Goal: Check status: Check status

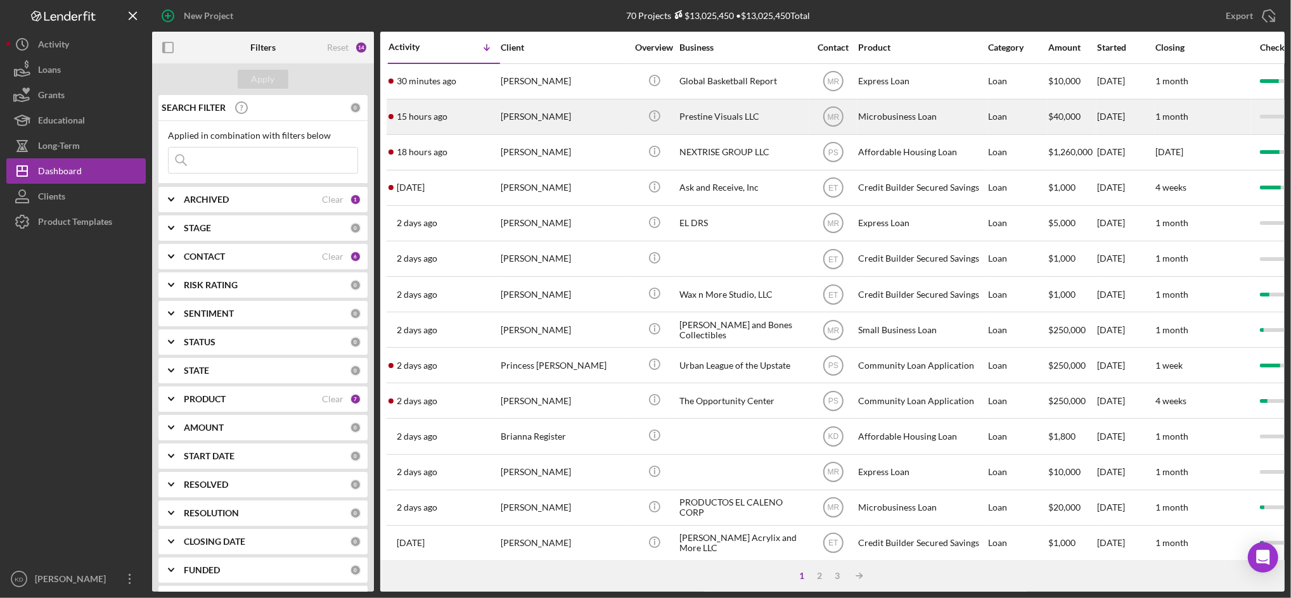
click at [728, 119] on div "Prestine Visuals LLC" at bounding box center [742, 117] width 127 height 34
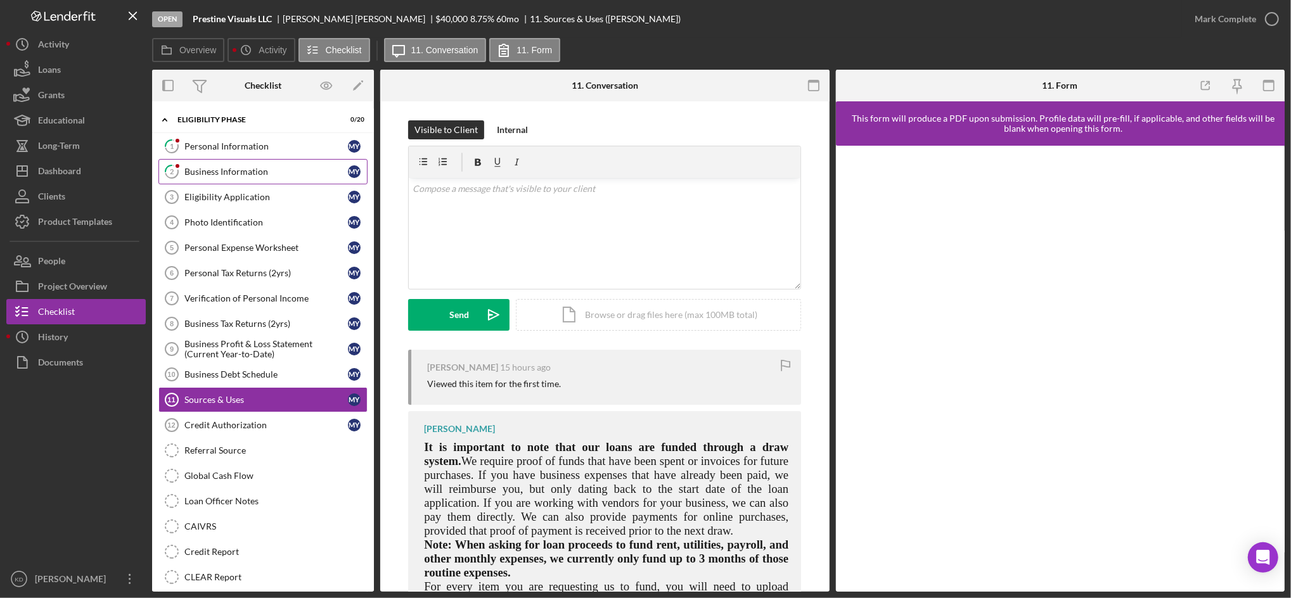
click at [219, 167] on div "Business Information" at bounding box center [266, 172] width 164 height 10
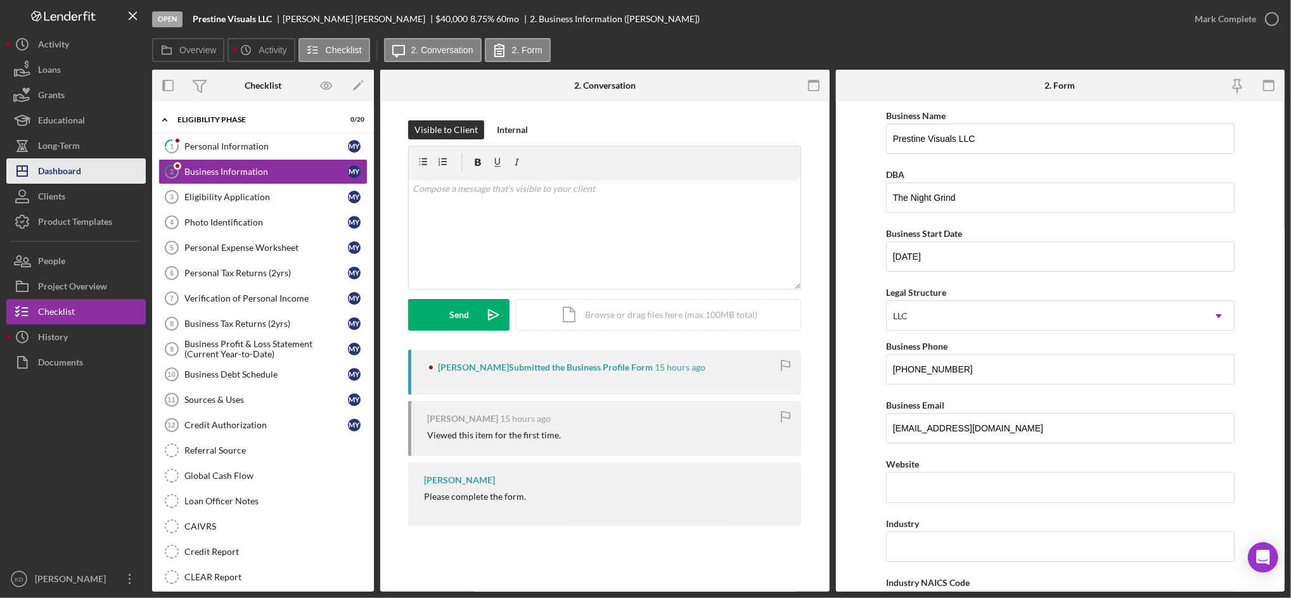
click at [84, 176] on button "Icon/Dashboard Dashboard" at bounding box center [75, 170] width 139 height 25
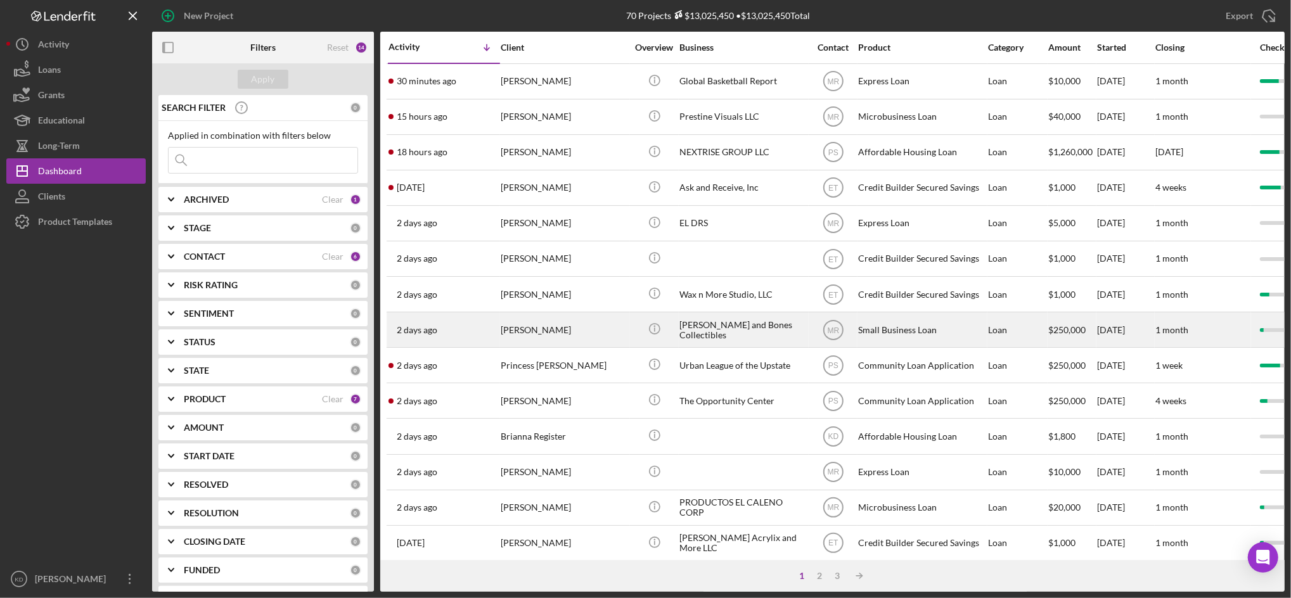
click at [581, 335] on div "[PERSON_NAME]" at bounding box center [564, 330] width 127 height 34
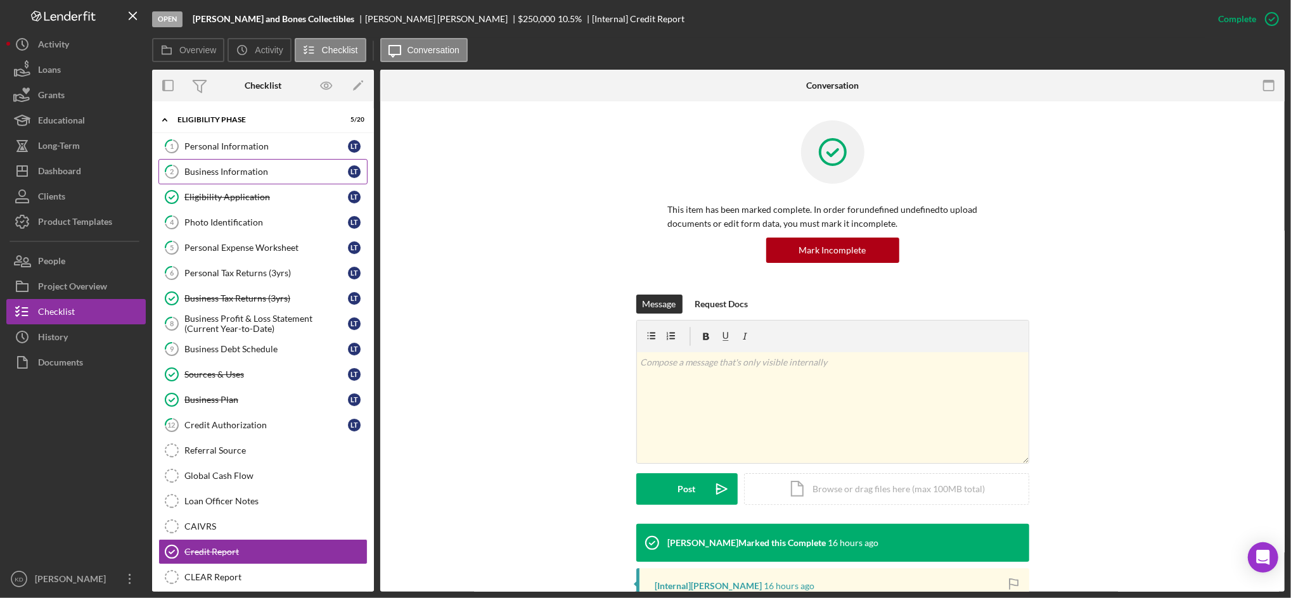
click at [251, 169] on div "Business Information" at bounding box center [266, 172] width 164 height 10
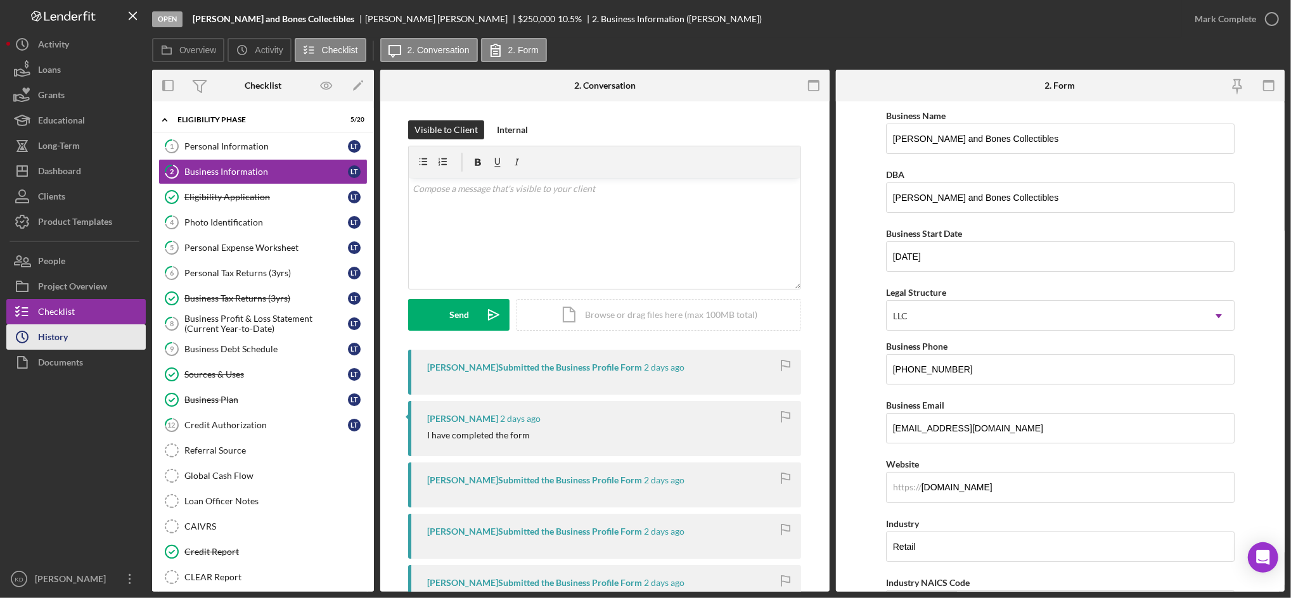
click at [127, 336] on button "Icon/History History" at bounding box center [75, 337] width 139 height 25
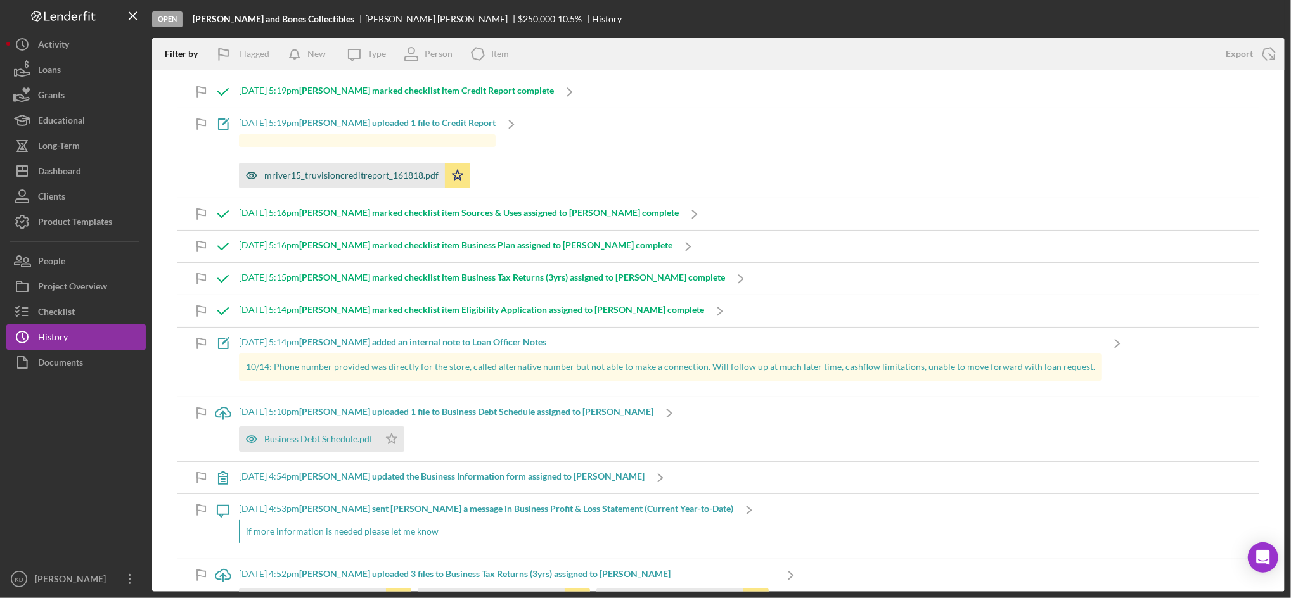
click at [321, 180] on div "mriver15_truvisioncreditreport_161818.pdf" at bounding box center [351, 175] width 174 height 10
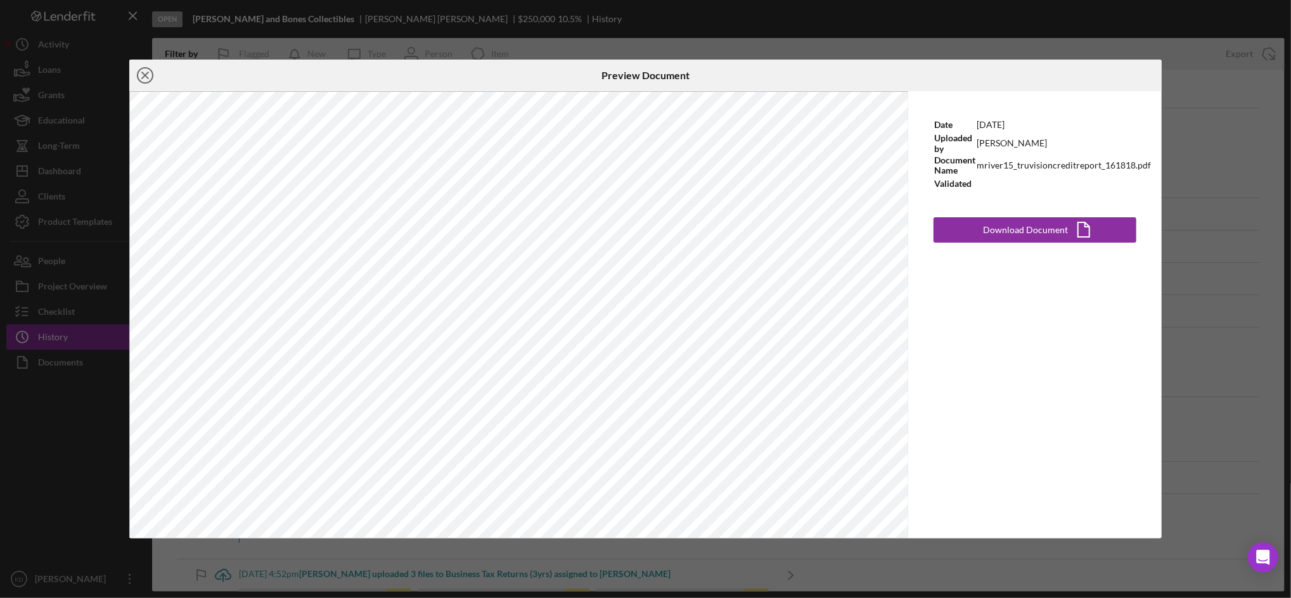
click at [142, 78] on line at bounding box center [145, 75] width 6 height 6
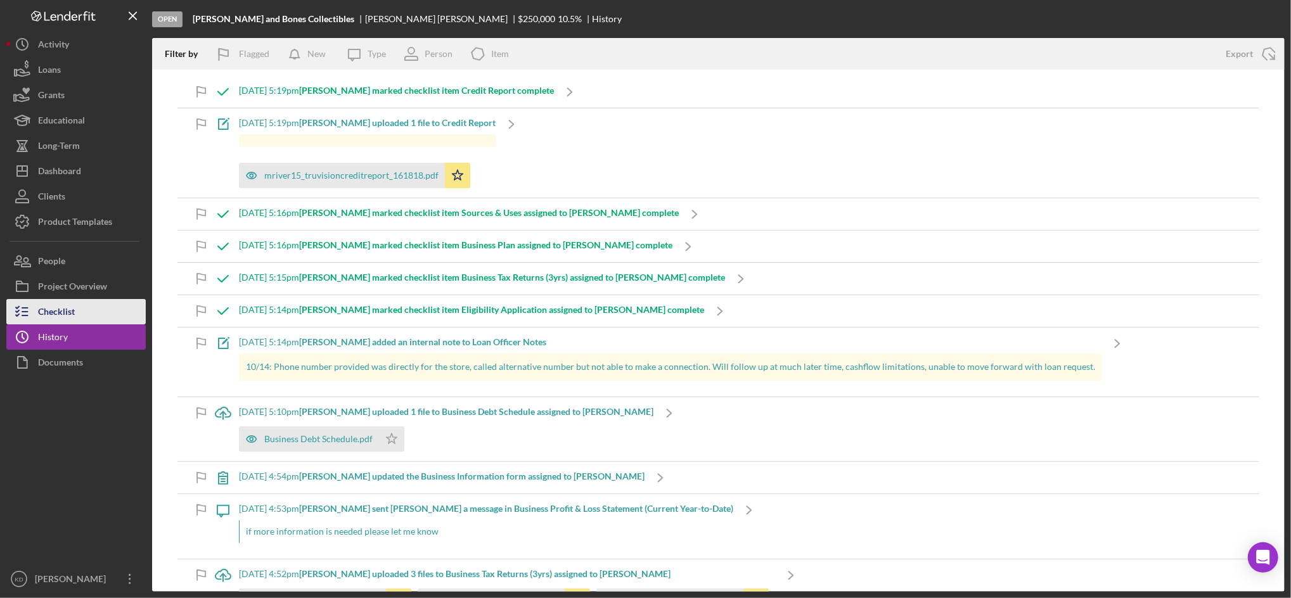
click at [68, 309] on div "Checklist" at bounding box center [56, 313] width 37 height 29
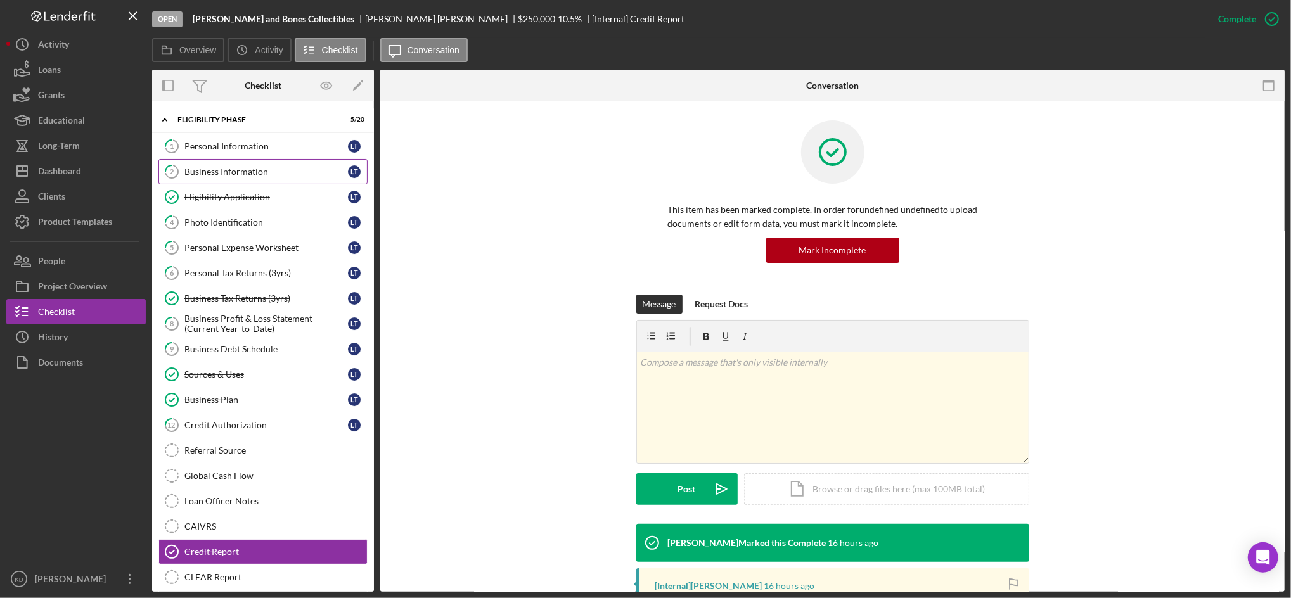
click at [242, 171] on div "Business Information" at bounding box center [266, 172] width 164 height 10
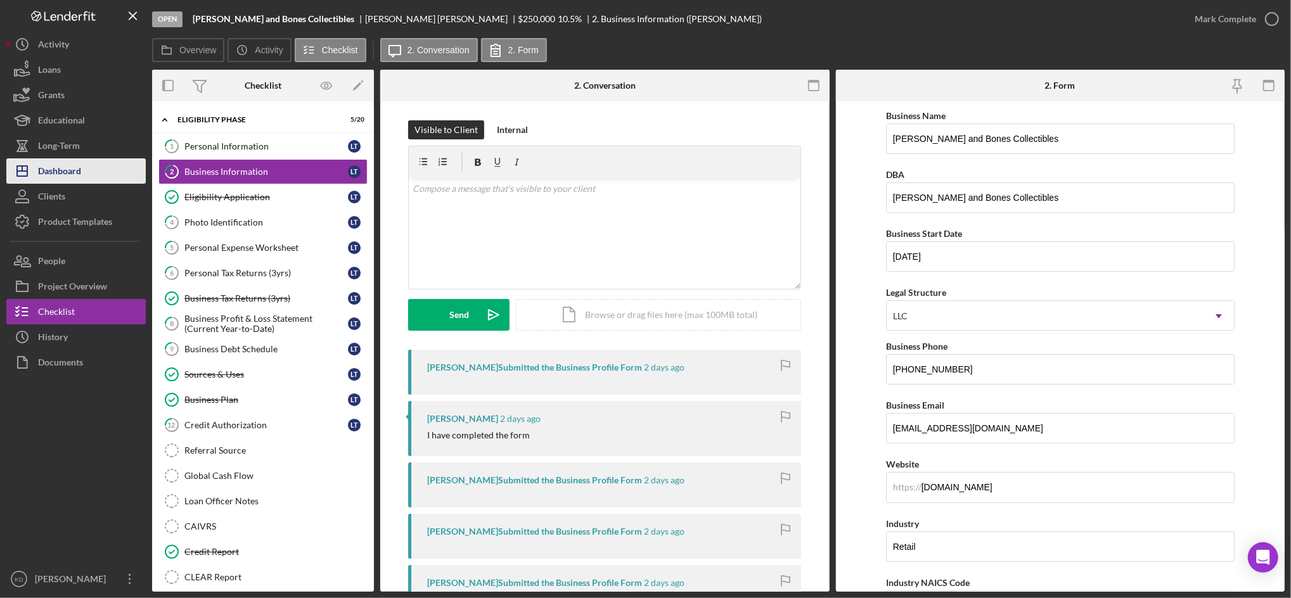
click at [77, 168] on div "Dashboard" at bounding box center [59, 172] width 43 height 29
